Goal: Information Seeking & Learning: Learn about a topic

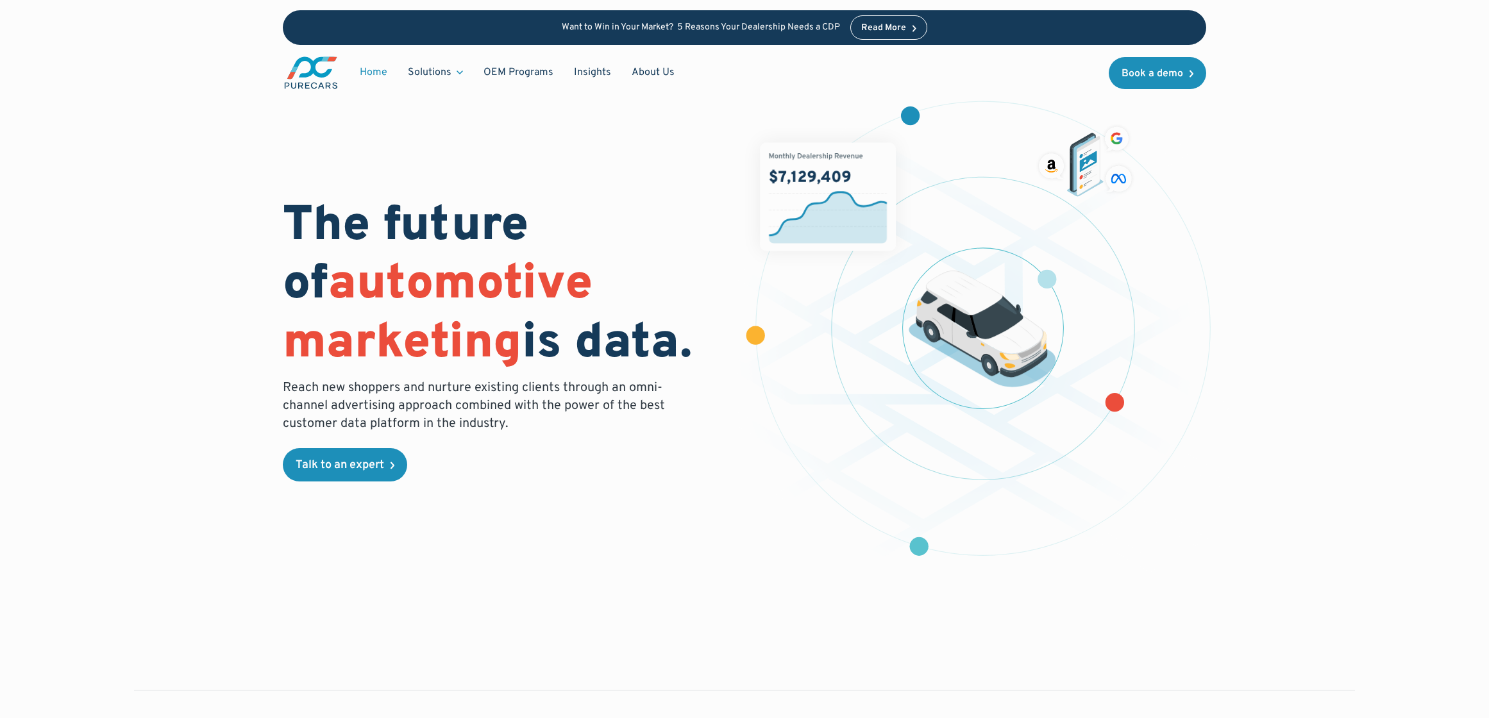
click at [596, 68] on link "Insights" at bounding box center [593, 72] width 58 height 24
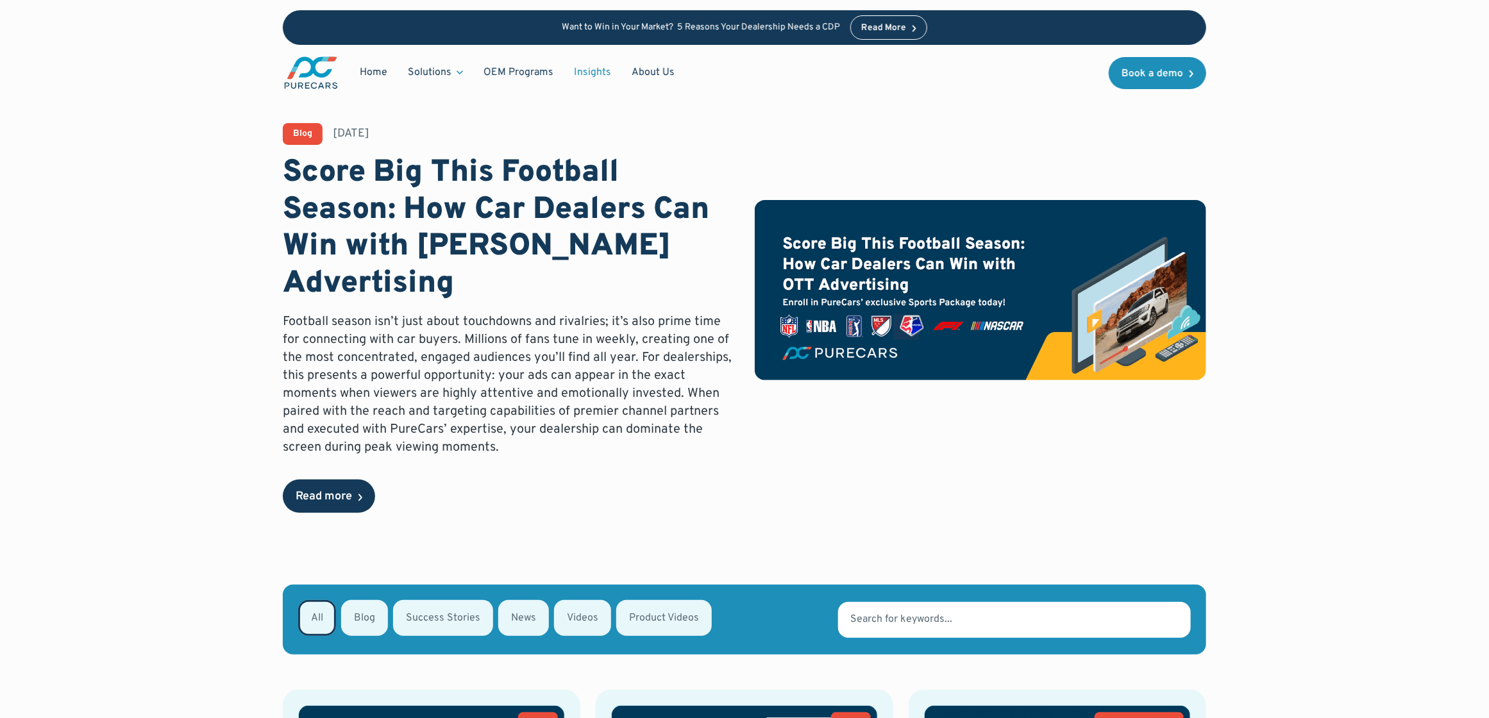
click at [336, 480] on link "Read more" at bounding box center [329, 496] width 92 height 33
